Goal: Task Accomplishment & Management: Manage account settings

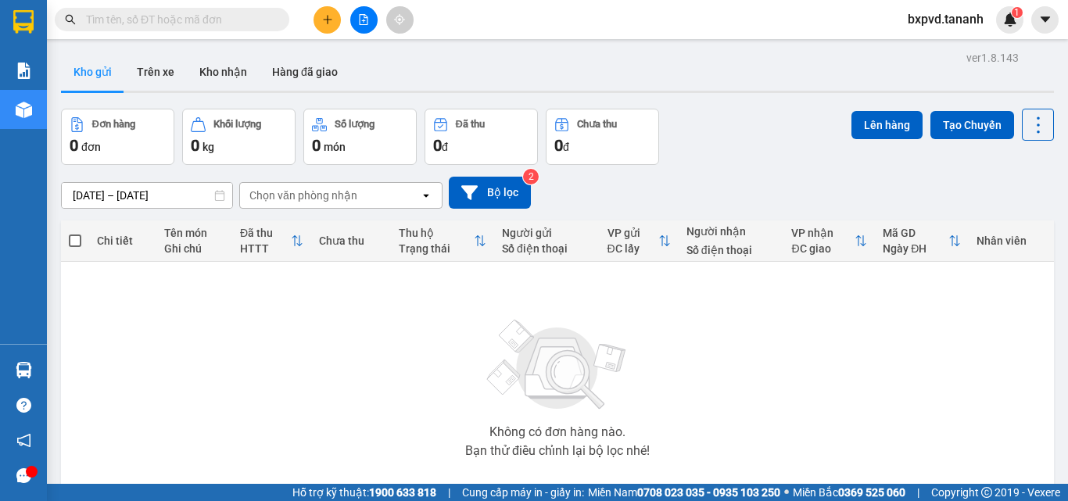
click at [140, 20] on input "text" at bounding box center [178, 19] width 184 height 17
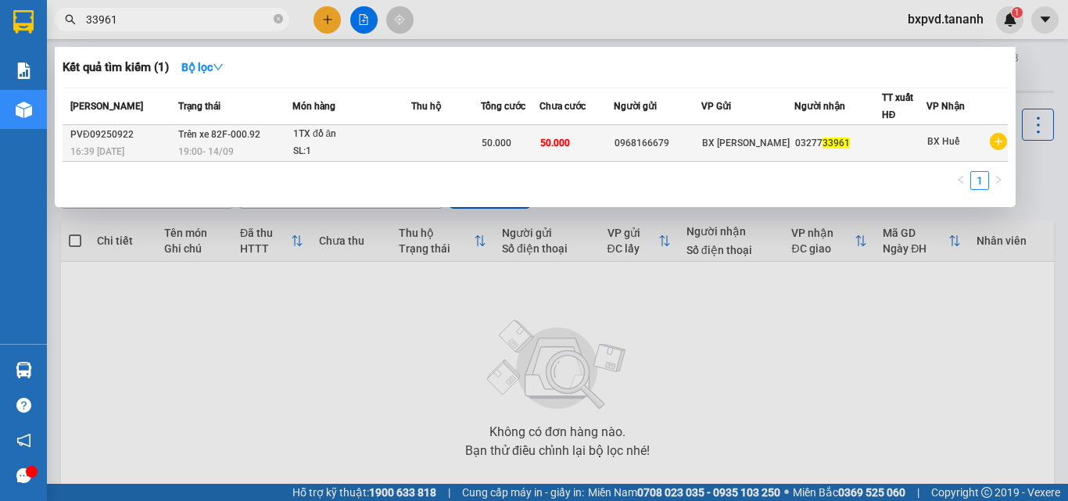
type input "33961"
click at [392, 150] on div "SL: 1" at bounding box center [351, 151] width 117 height 17
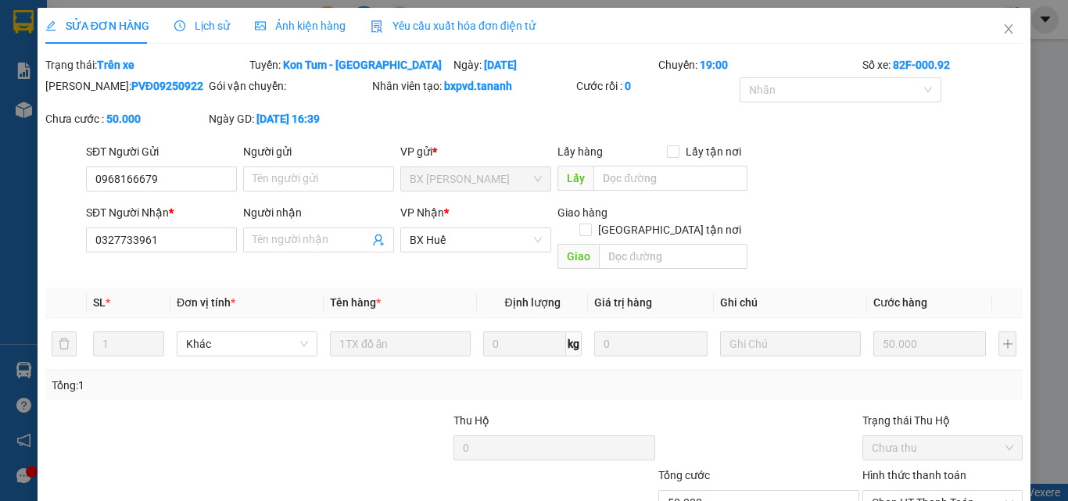
type input "0968166679"
type input "0327733961"
type input "50.000"
click at [1007, 23] on span "Close" at bounding box center [1008, 30] width 44 height 44
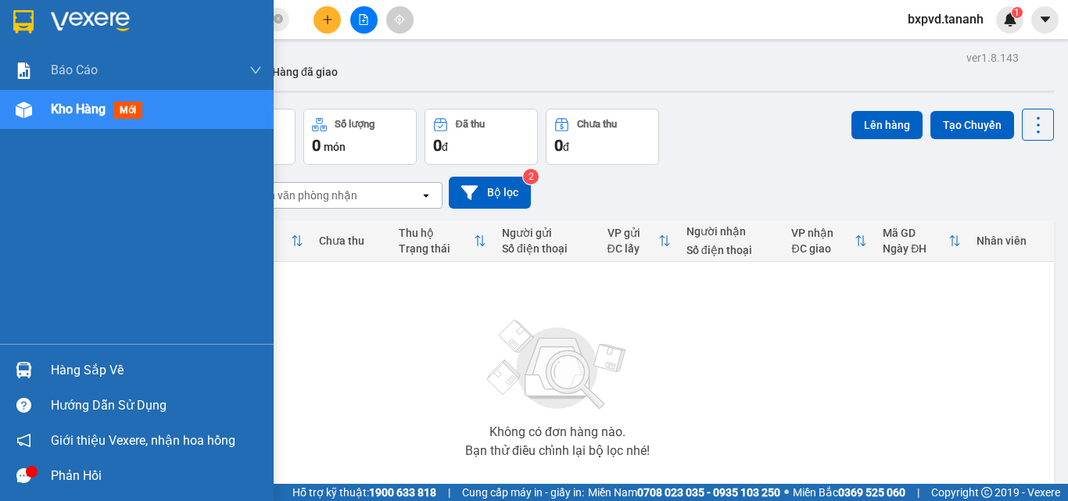
click at [10, 21] on div at bounding box center [23, 21] width 27 height 27
click at [19, 26] on img at bounding box center [23, 21] width 20 height 23
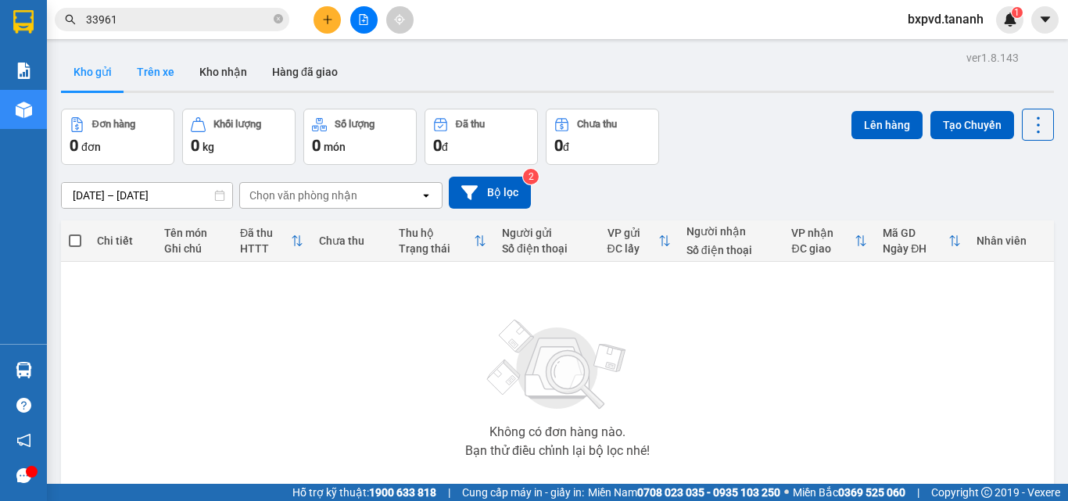
click at [143, 70] on button "Trên xe" at bounding box center [155, 72] width 63 height 38
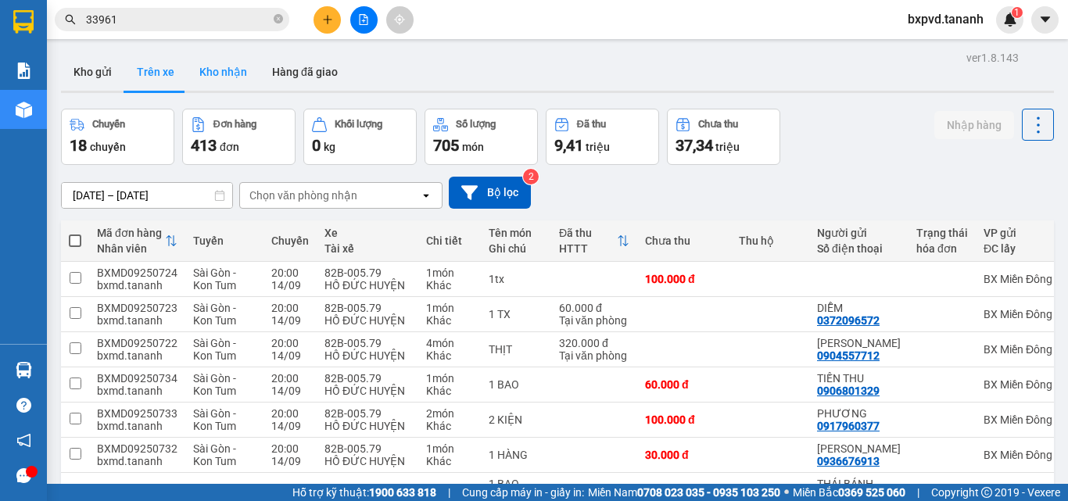
click at [242, 75] on button "Kho nhận" at bounding box center [223, 72] width 73 height 38
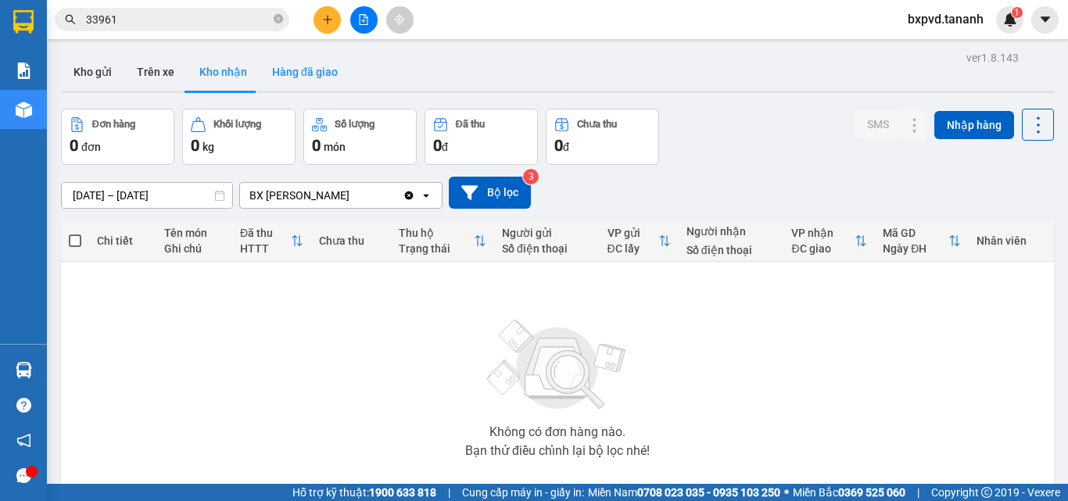
click at [288, 77] on button "Hàng đã giao" at bounding box center [304, 72] width 91 height 38
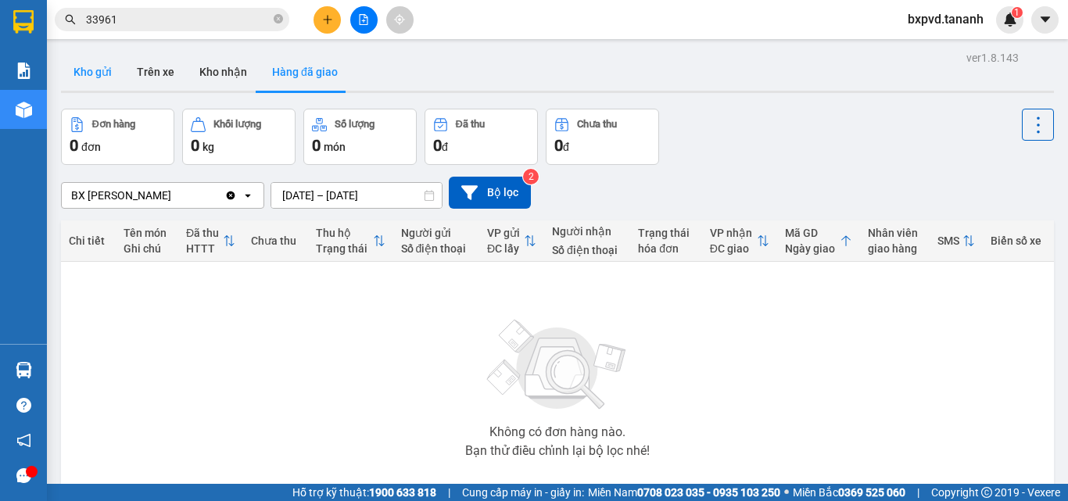
click at [120, 76] on button "Kho gửi" at bounding box center [92, 72] width 63 height 38
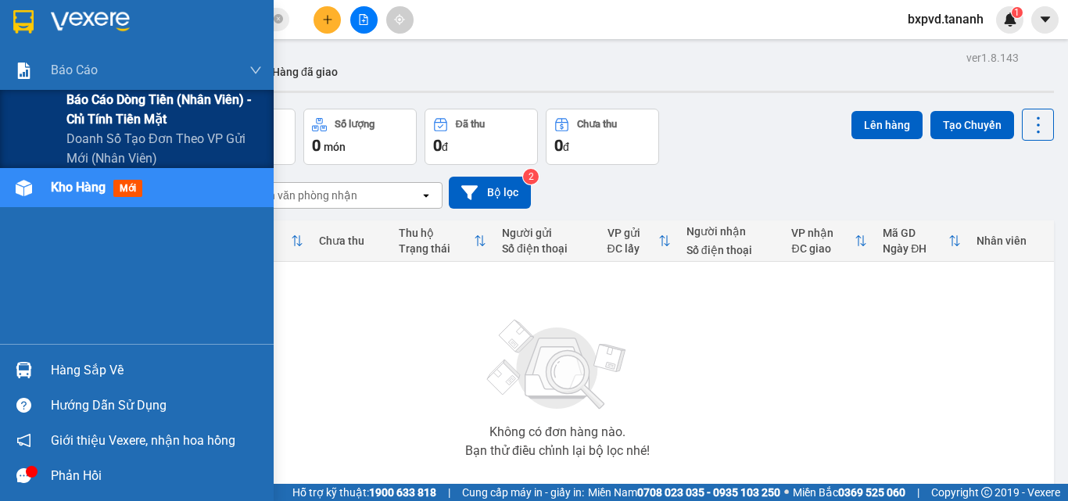
click at [98, 106] on span "Báo cáo dòng tiền (nhân viên) - chỉ tính tiền mặt" at bounding box center [163, 109] width 195 height 39
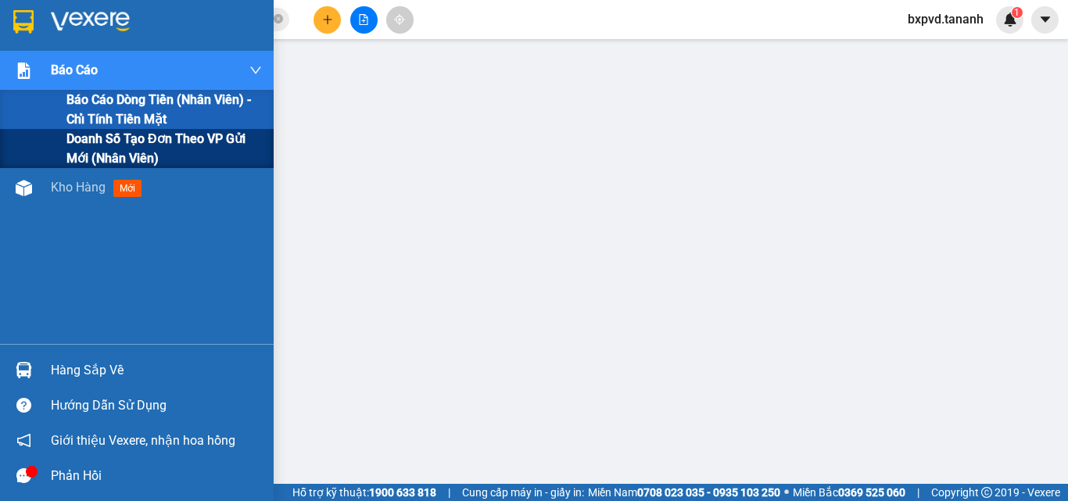
click at [173, 141] on span "Doanh số tạo đơn theo VP gửi mới (nhân viên)" at bounding box center [163, 148] width 195 height 39
